Goal: Information Seeking & Learning: Learn about a topic

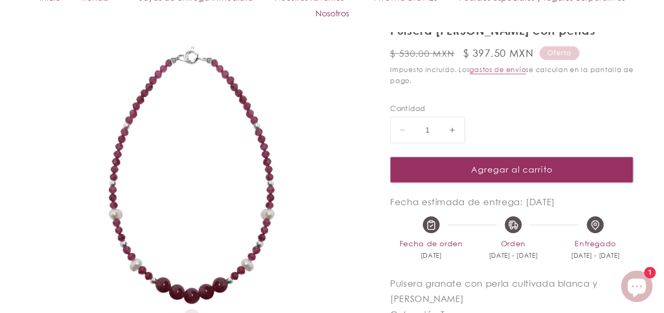
scroll to position [182, 0]
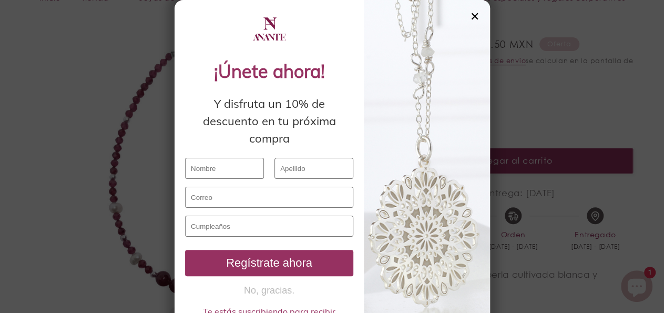
click at [470, 15] on div "✕" at bounding box center [474, 17] width 9 height 12
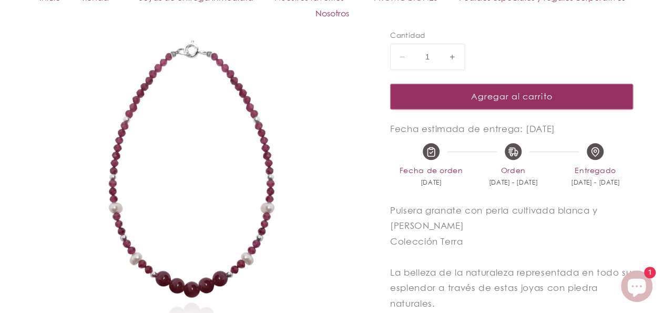
scroll to position [204, 0]
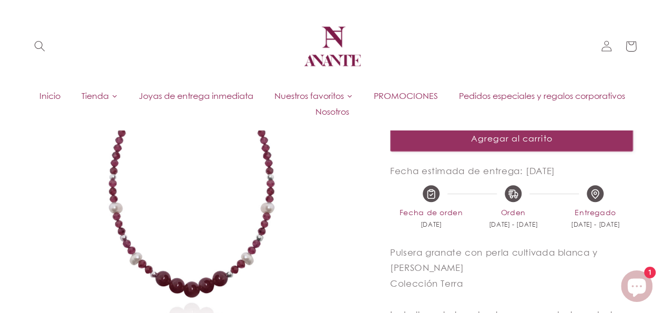
click at [60, 94] on span "Inicio" at bounding box center [49, 96] width 21 height 12
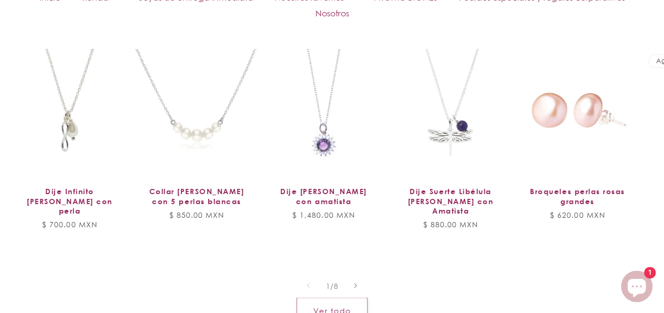
scroll to position [732, 0]
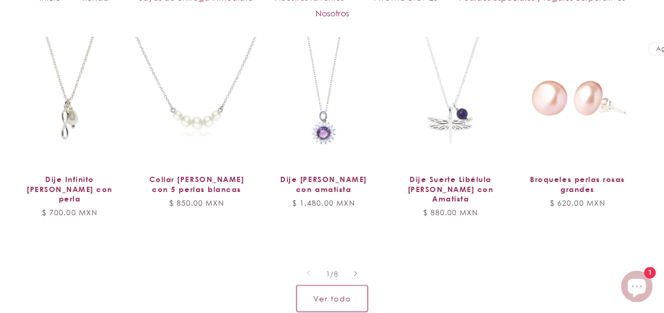
click at [347, 288] on link "Ver todo" at bounding box center [331, 298] width 71 height 26
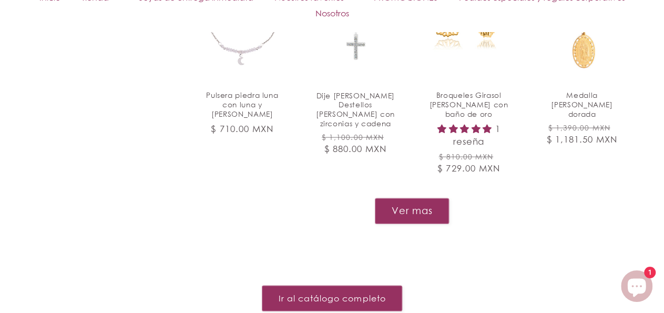
scroll to position [1157, 0]
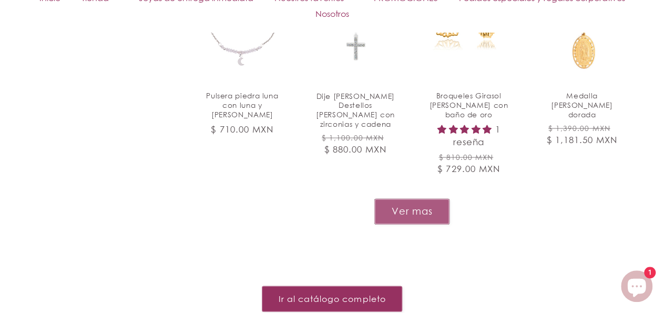
click at [406, 212] on button "Ver mas" at bounding box center [411, 211] width 75 height 26
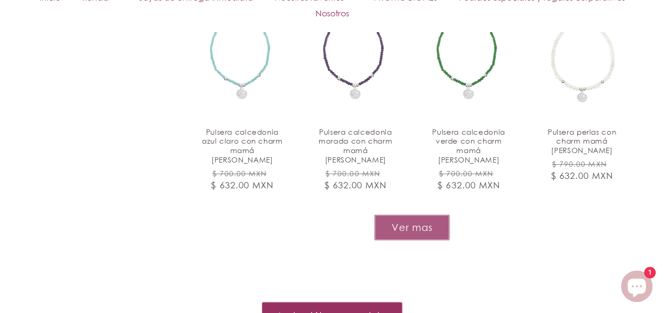
scroll to position [1960, 0]
click at [418, 217] on button "Ver mas" at bounding box center [411, 227] width 75 height 26
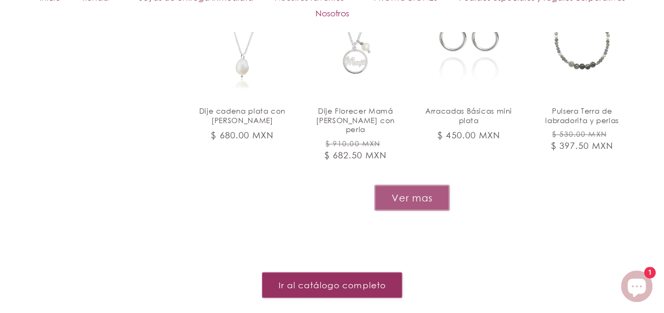
scroll to position [2800, 0]
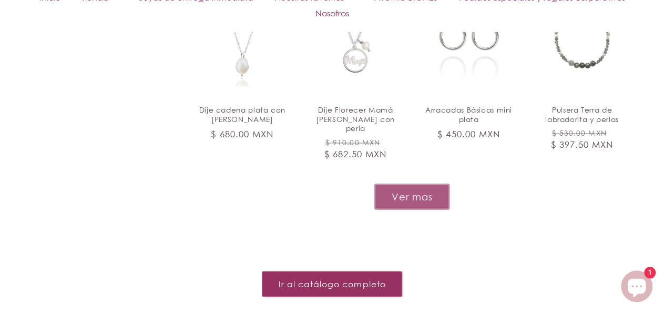
click at [419, 183] on button "Ver mas" at bounding box center [411, 196] width 75 height 26
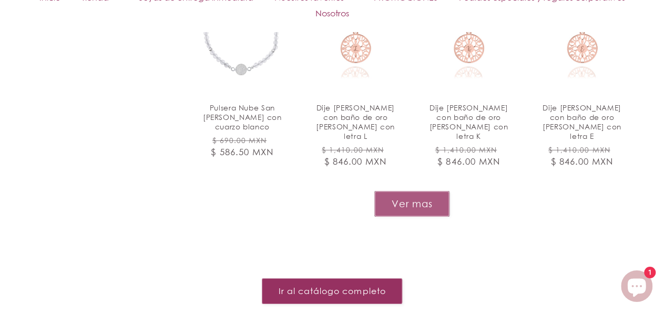
scroll to position [3598, 0]
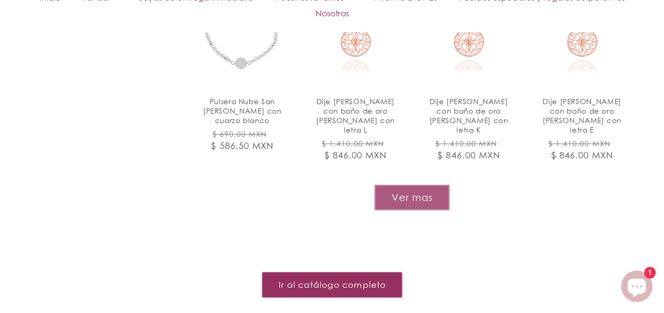
click at [415, 184] on button "Ver mas" at bounding box center [411, 197] width 75 height 26
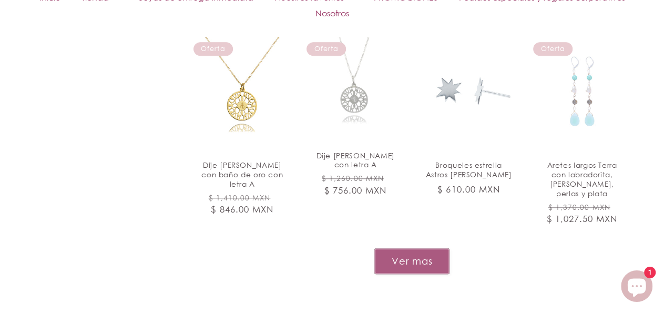
scroll to position [4346, 0]
click at [412, 247] on button "Ver mas" at bounding box center [411, 260] width 75 height 26
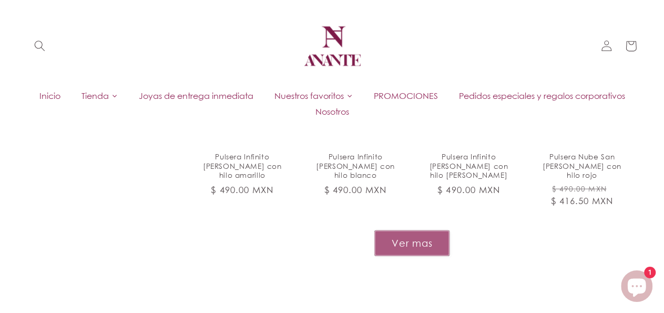
scroll to position [5165, 0]
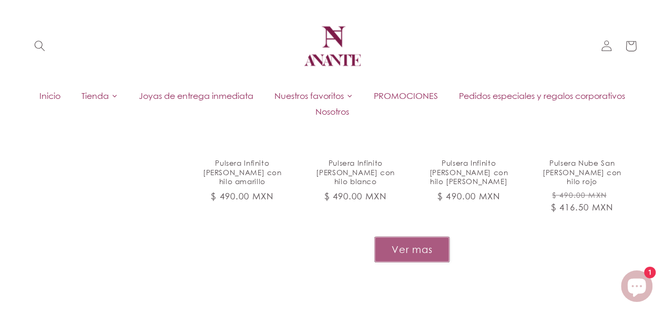
click at [414, 237] on button "Ver mas" at bounding box center [411, 250] width 75 height 26
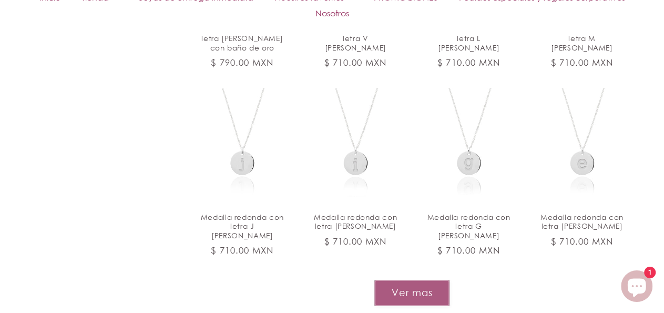
scroll to position [5905, 0]
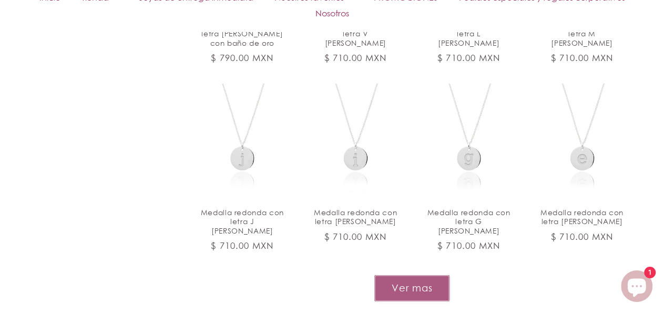
click at [414, 275] on button "Ver mas" at bounding box center [411, 288] width 75 height 26
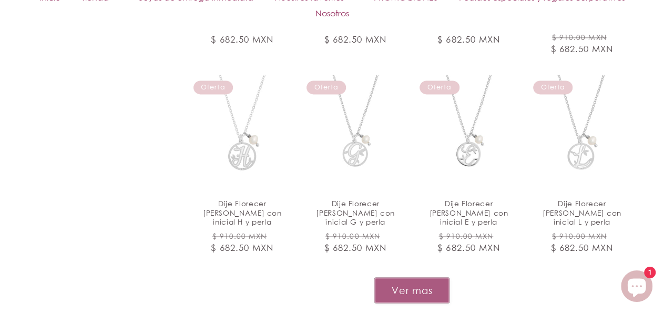
scroll to position [6704, 0]
click at [416, 276] on button "Ver mas" at bounding box center [411, 289] width 75 height 26
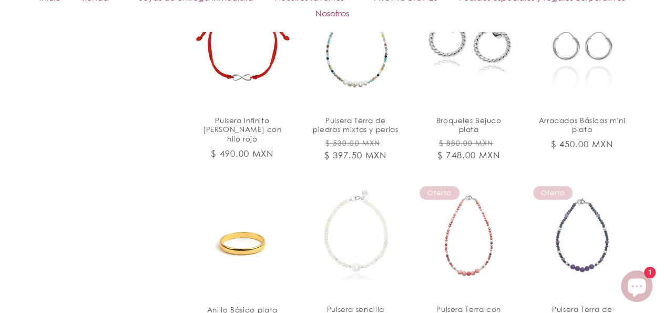
scroll to position [7388, 0]
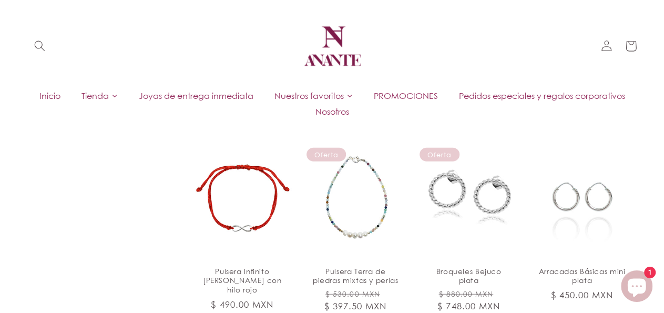
scroll to position [7227, 0]
click at [438, 92] on span "PROMOCIONES" at bounding box center [406, 96] width 64 height 12
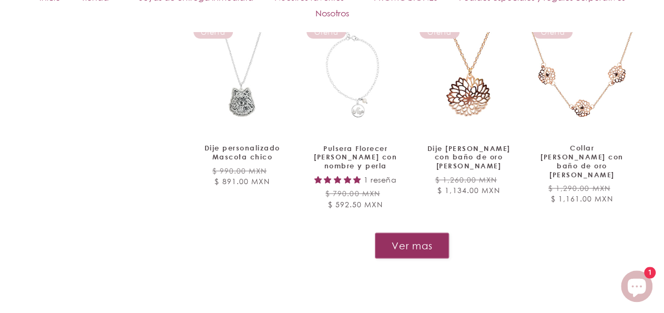
scroll to position [966, 0]
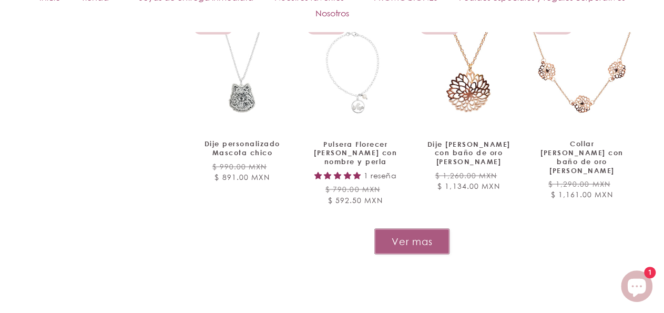
click at [432, 228] on button "Ver mas" at bounding box center [411, 241] width 75 height 26
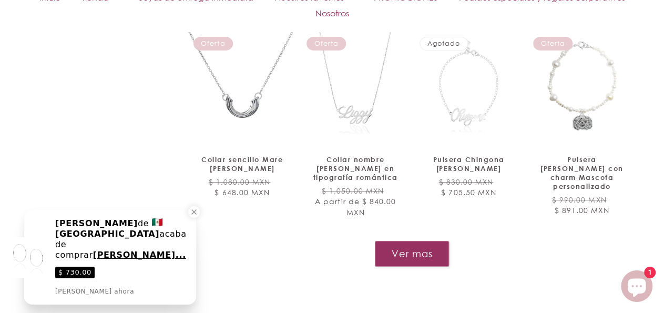
scroll to position [1794, 0]
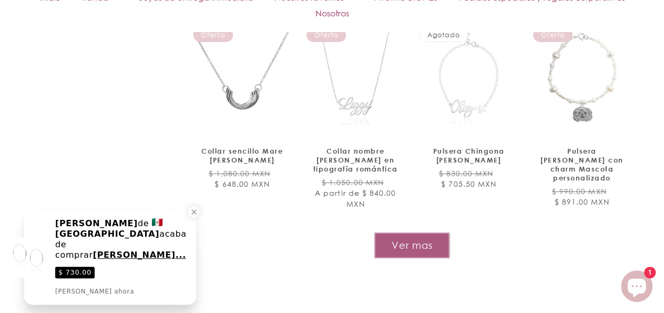
click at [431, 232] on button "Ver mas" at bounding box center [411, 245] width 75 height 26
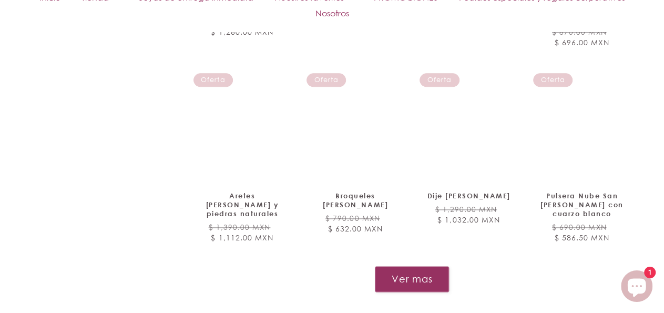
scroll to position [2578, 0]
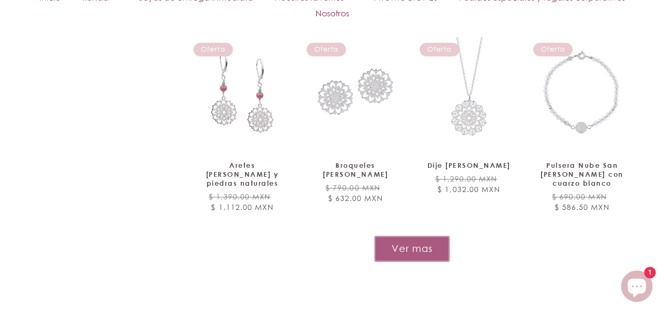
click at [426, 235] on button "Ver mas" at bounding box center [411, 248] width 75 height 26
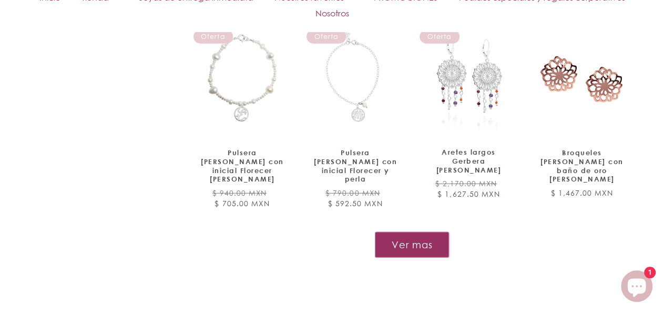
scroll to position [3416, 0]
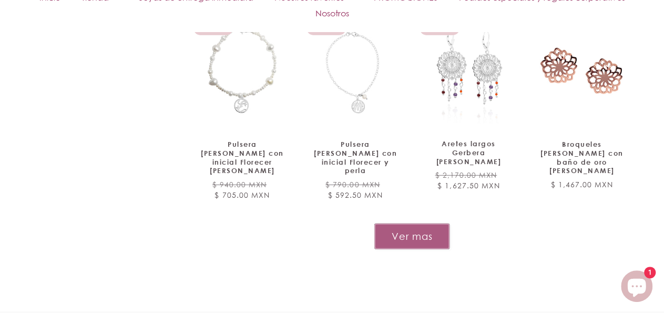
click at [433, 223] on button "Ver mas" at bounding box center [411, 236] width 75 height 26
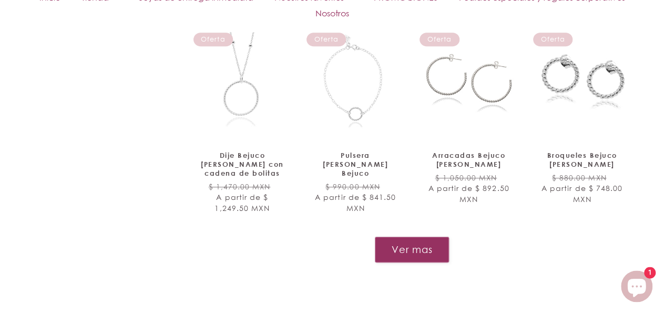
scroll to position [4218, 0]
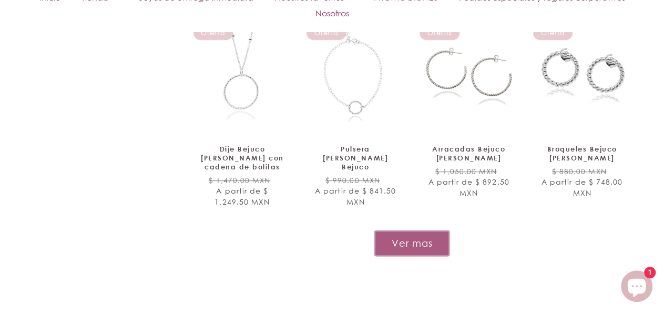
click at [423, 230] on button "Ver mas" at bounding box center [411, 243] width 75 height 26
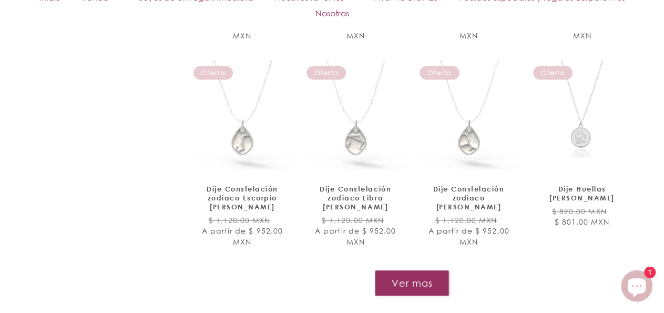
scroll to position [5019, 0]
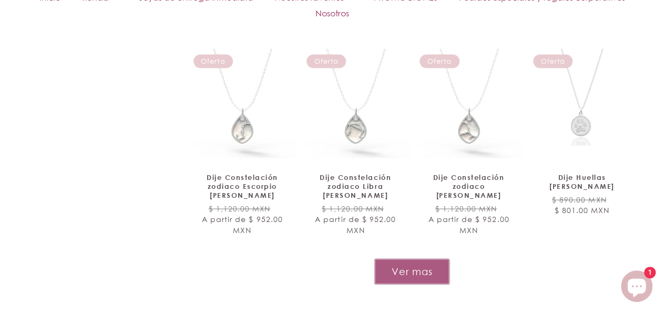
click at [441, 259] on button "Ver mas" at bounding box center [411, 272] width 75 height 26
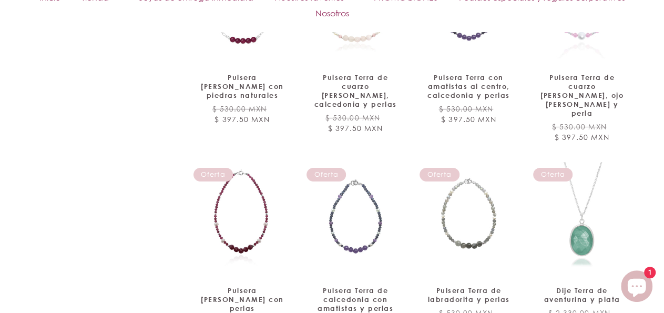
scroll to position [5767, 0]
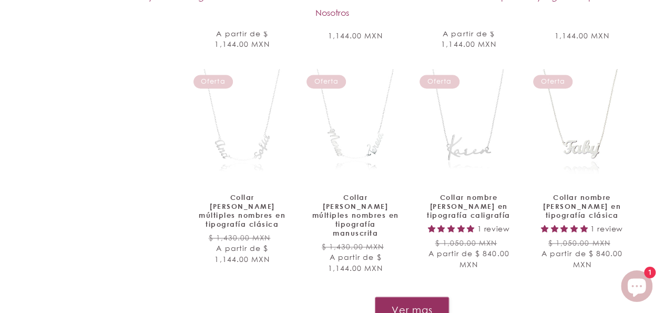
scroll to position [6678, 0]
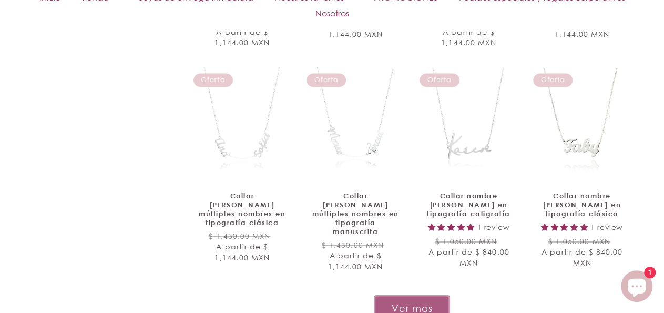
click at [439, 295] on button "Ver mas" at bounding box center [411, 308] width 75 height 26
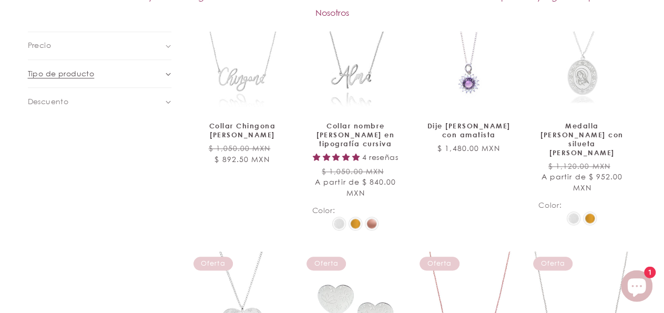
scroll to position [476, 0]
click at [169, 71] on summary "Tipo de producto (0)" at bounding box center [99, 73] width 143 height 27
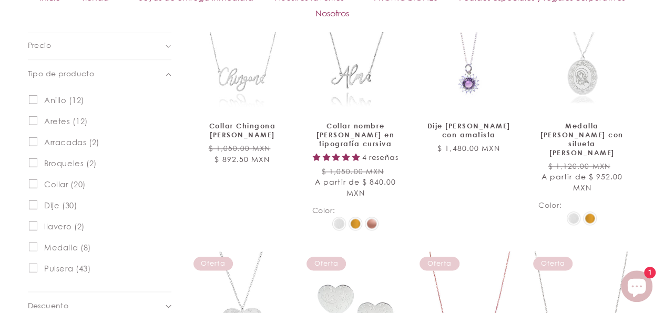
click at [33, 265] on input "Pulsera (43) Pulsera (43 productos)" at bounding box center [32, 267] width 9 height 9
checkbox input "true"
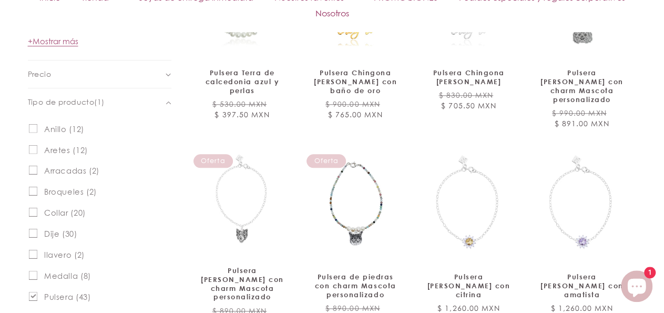
scroll to position [505, 0]
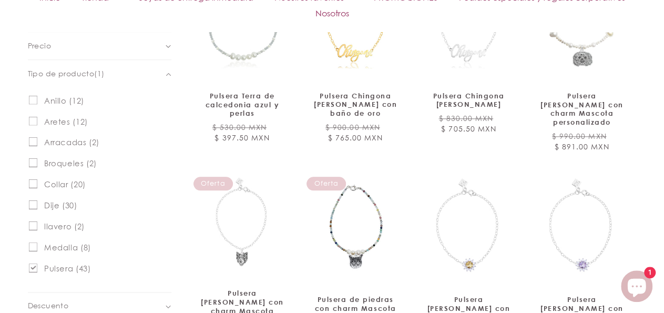
drag, startPoint x: 670, startPoint y: 163, endPoint x: 672, endPoint y: 61, distance: 102.5
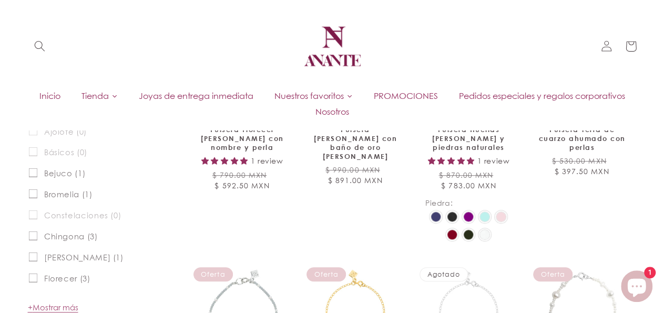
scroll to position [105, 0]
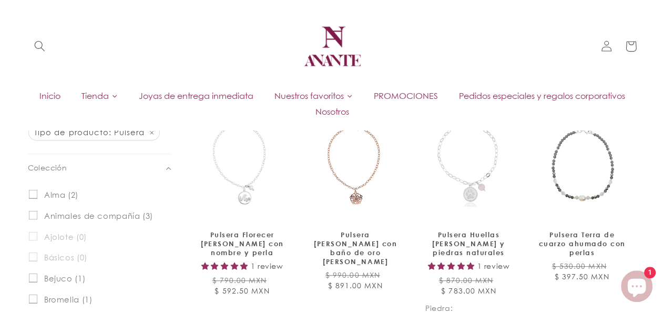
click at [442, 71] on header "Inicio Tienda Joyas de entrega inmediata PROMOCIONES Pedidos especiales y regal…" at bounding box center [332, 65] width 664 height 130
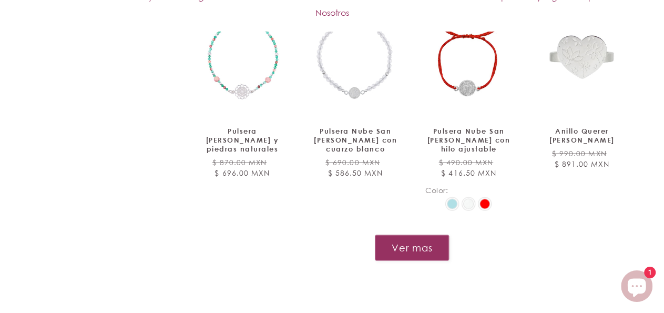
scroll to position [875, 0]
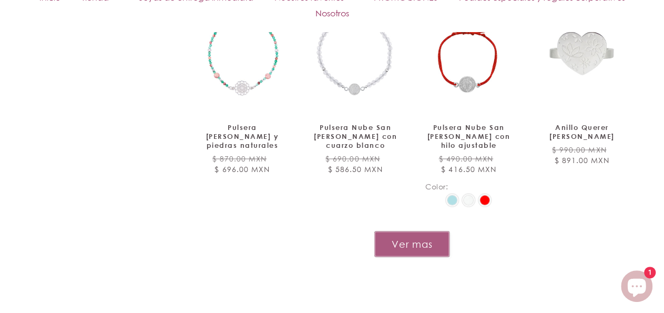
click at [440, 231] on button "Ver mas" at bounding box center [411, 244] width 75 height 26
